Goal: Navigation & Orientation: Find specific page/section

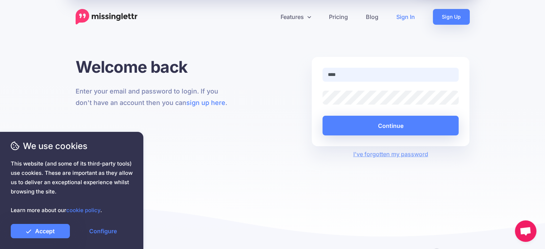
type input "**********"
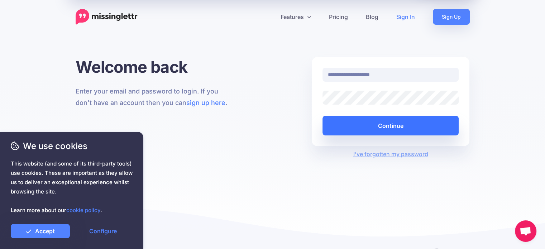
click at [343, 130] on button "Continue" at bounding box center [390, 126] width 136 height 20
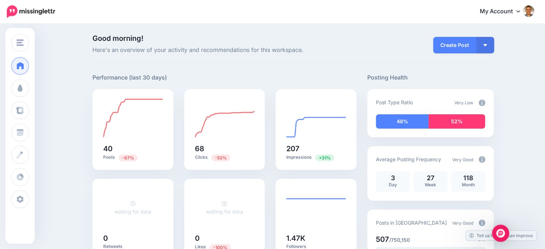
drag, startPoint x: 271, startPoint y: 2, endPoint x: 339, endPoint y: 37, distance: 77.0
click at [339, 37] on span "Good morning!" at bounding box center [224, 38] width 264 height 7
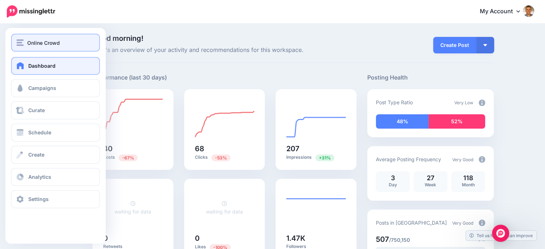
click at [23, 44] on img "button" at bounding box center [19, 42] width 7 height 6
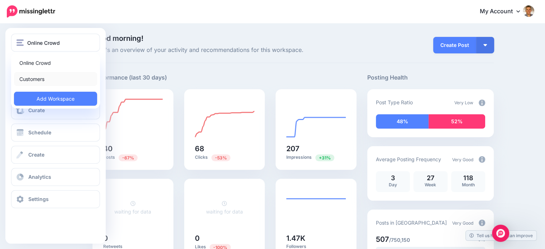
click at [38, 77] on link "Customers" at bounding box center [55, 79] width 83 height 14
